Goal: Entertainment & Leisure: Consume media (video, audio)

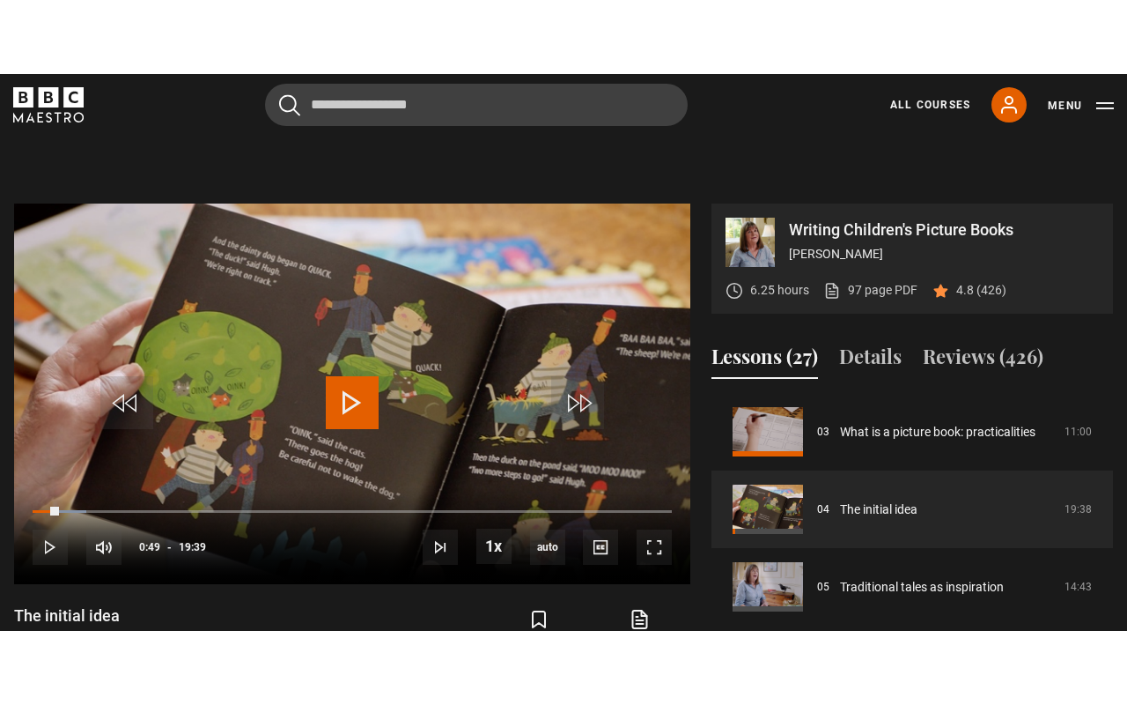
scroll to position [648, 0]
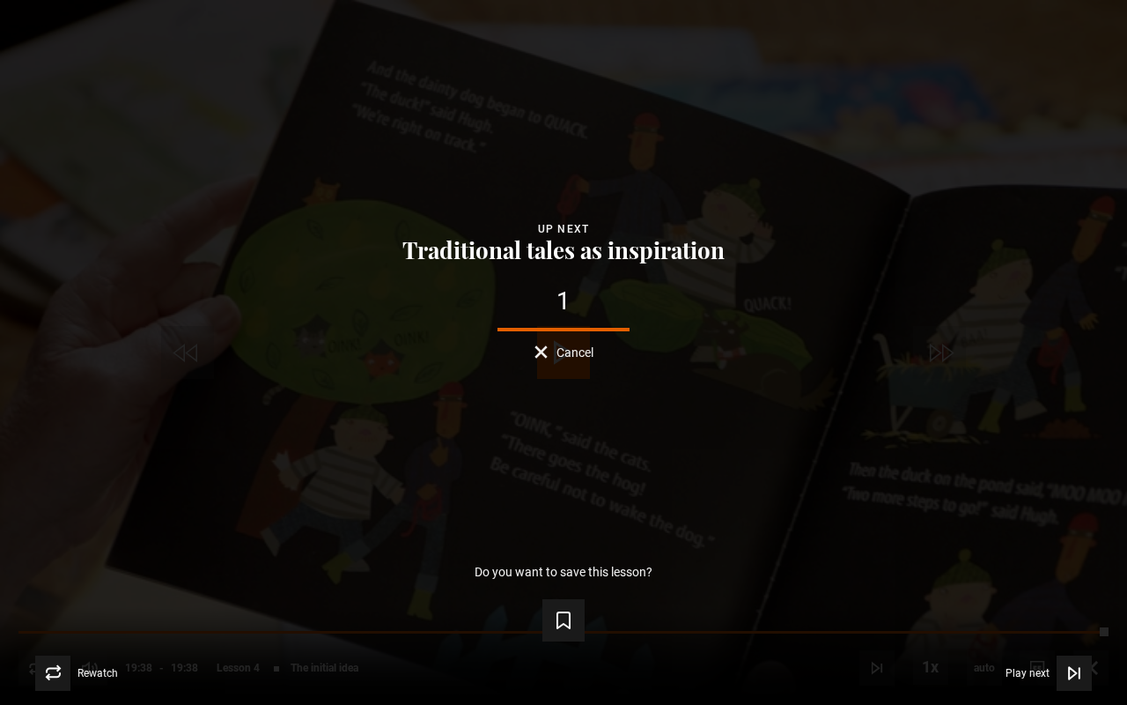
click at [26, 556] on div "Lesson Completed Up next Traditional tales as inspiration 1 Cancel Do you want …" at bounding box center [563, 352] width 1127 height 705
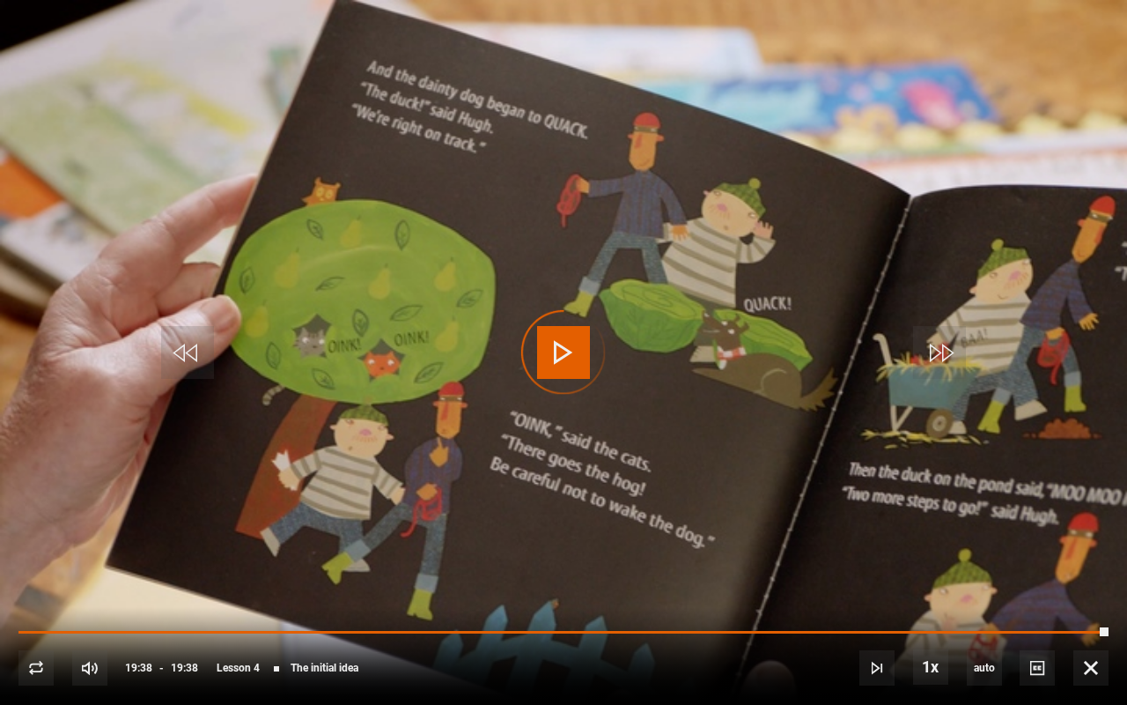
click at [63, 556] on div "10s Skip Back 10 seconds Play 10s Skip Forward 10 seconds Loaded : 100.00% 19:3…" at bounding box center [563, 656] width 1127 height 98
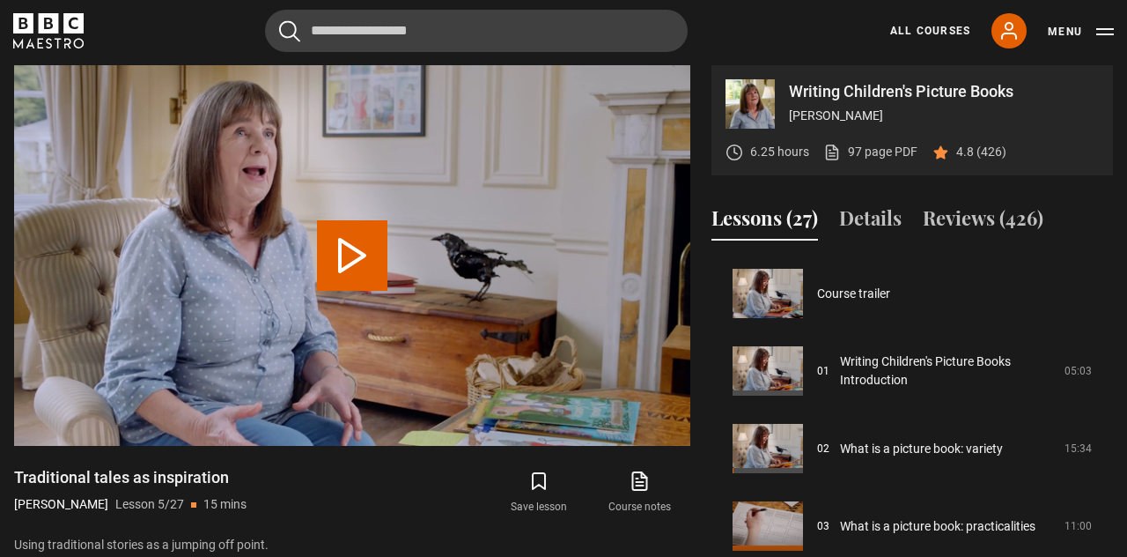
scroll to position [310, 0]
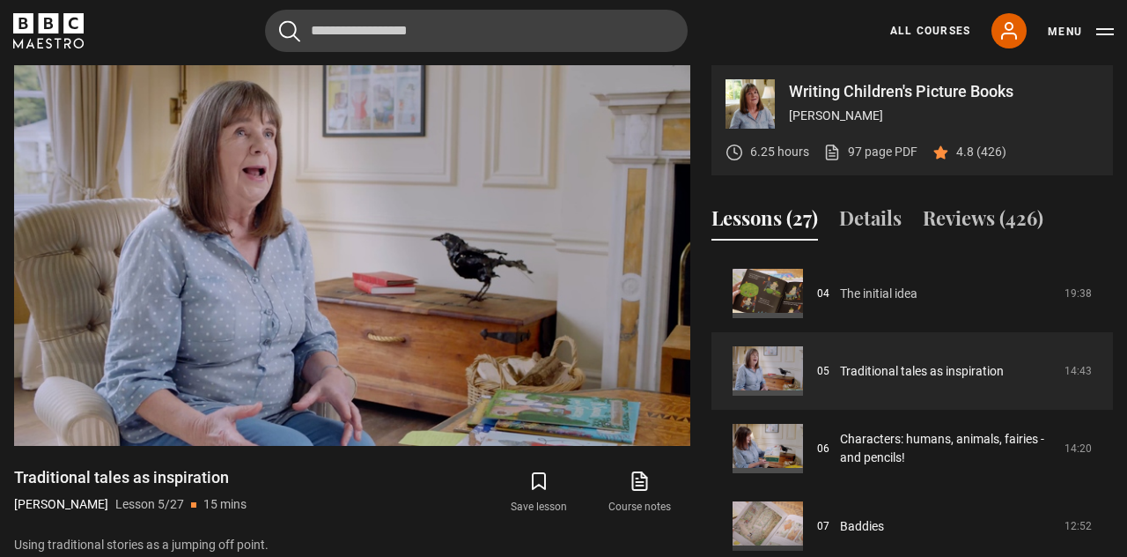
click at [840, 303] on link "The initial idea" at bounding box center [879, 294] width 78 height 18
click at [891, 303] on link "The initial idea" at bounding box center [879, 294] width 78 height 18
click at [888, 303] on link "The initial idea" at bounding box center [879, 294] width 78 height 18
click at [881, 296] on link "The initial idea" at bounding box center [879, 294] width 78 height 18
click at [886, 303] on link "The initial idea" at bounding box center [879, 294] width 78 height 18
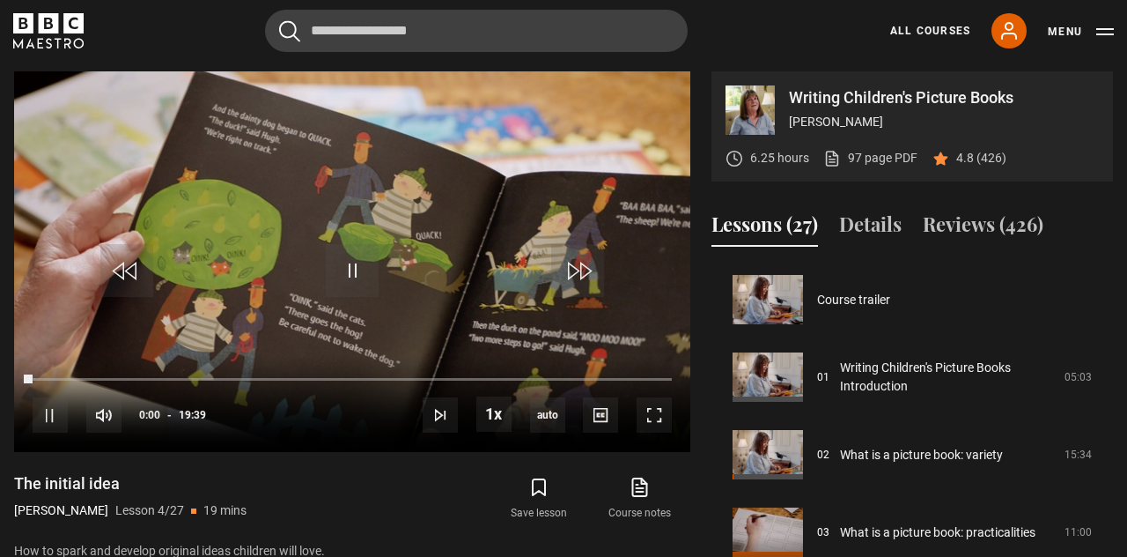
scroll to position [233, 0]
